Goal: Task Accomplishment & Management: Use online tool/utility

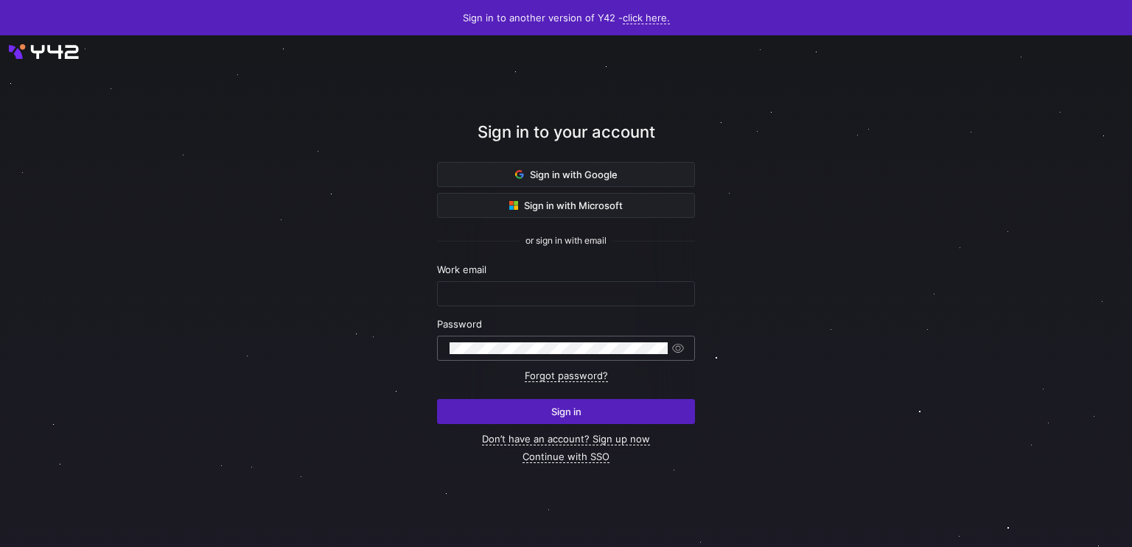
type input "[EMAIL_ADDRESS][DOMAIN_NAME]"
click at [543, 298] on input "[EMAIL_ADDRESS][DOMAIN_NAME]" at bounding box center [565, 294] width 233 height 12
click at [402, 306] on div at bounding box center [566, 291] width 1018 height 461
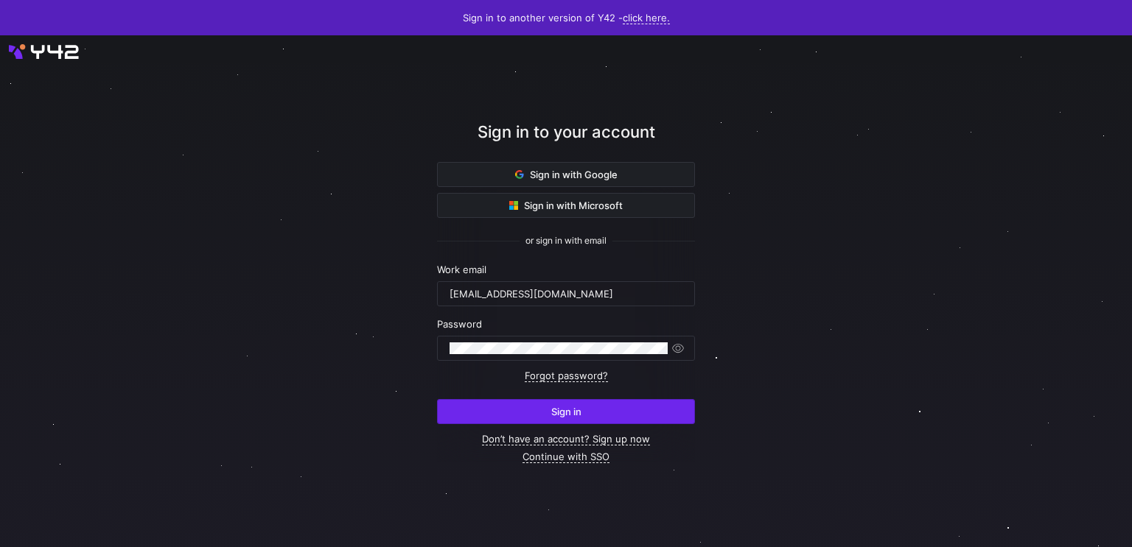
click at [526, 405] on span "submit" at bounding box center [566, 412] width 256 height 24
